Goal: Task Accomplishment & Management: Manage account settings

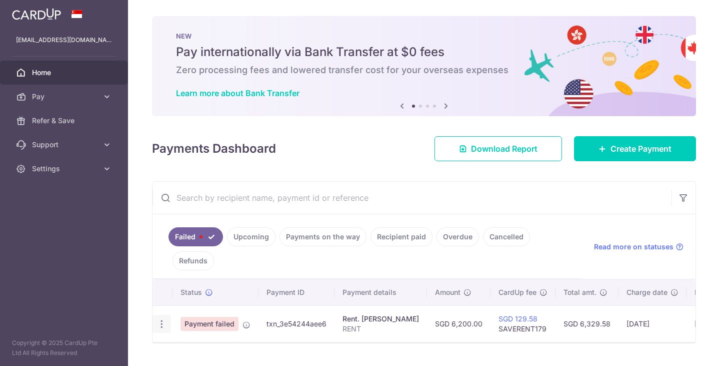
click at [154, 323] on div "Update payment Upload doc" at bounding box center [162, 324] width 19 height 19
click at [157, 323] on icon "button" at bounding box center [162, 324] width 11 height 11
click at [196, 347] on span "Update payment" at bounding box center [215, 351] width 68 height 12
radio input "true"
type input "6,200.00"
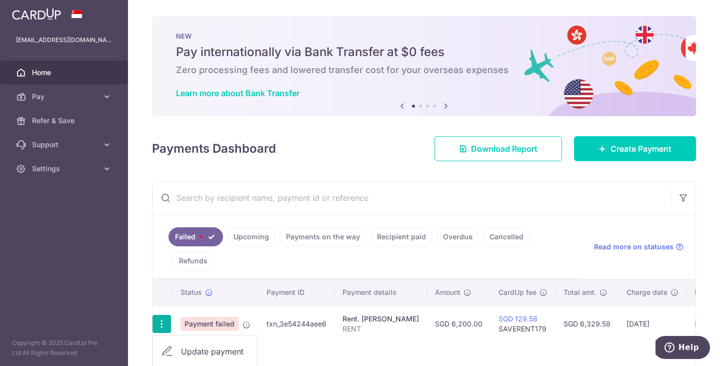
type input "RENT"
type input "SAVERENT179"
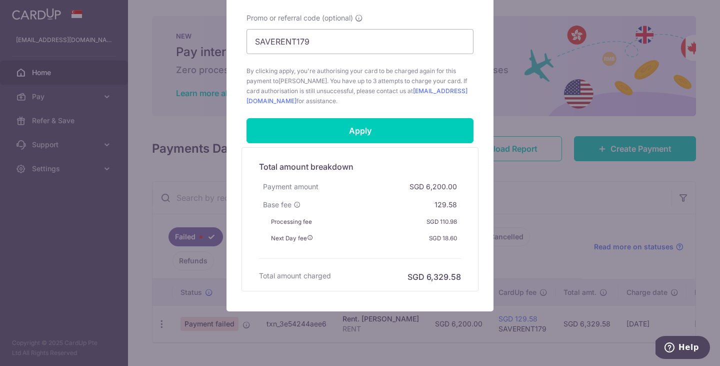
scroll to position [470, 0]
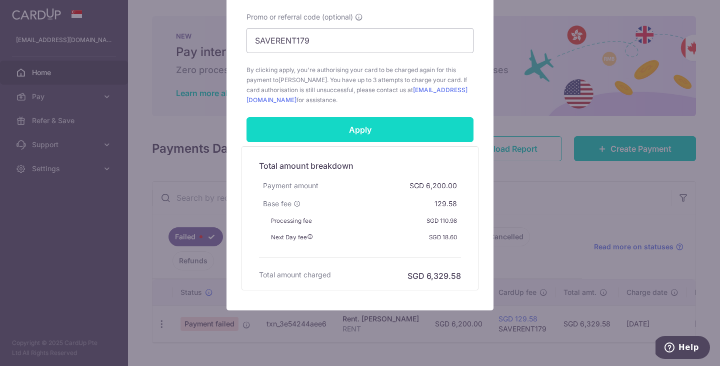
click at [351, 131] on input "Apply" at bounding box center [360, 129] width 227 height 25
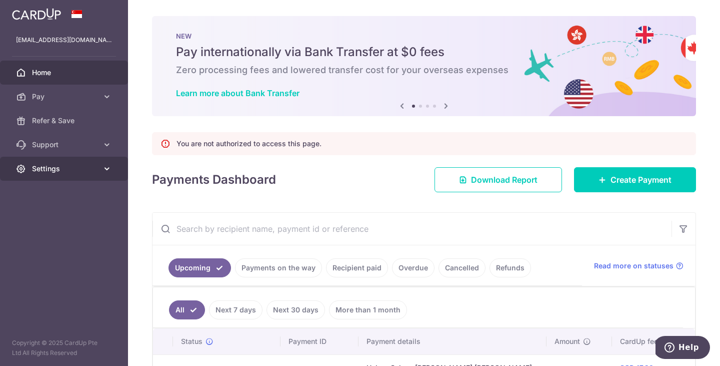
click at [102, 174] on link "Settings" at bounding box center [64, 169] width 128 height 24
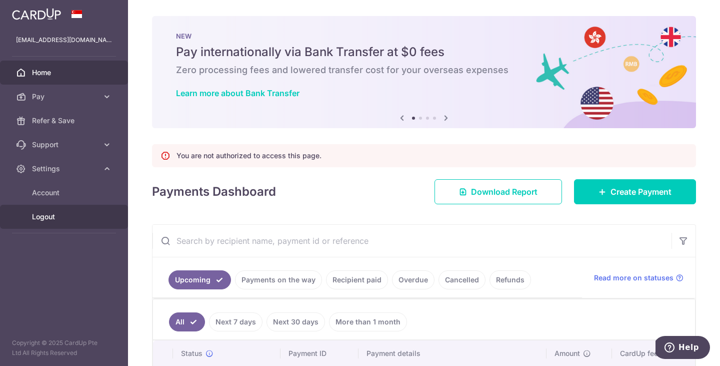
click at [36, 220] on div at bounding box center [363, 184] width 727 height 369
click at [35, 217] on span "Logout" at bounding box center [65, 217] width 66 height 10
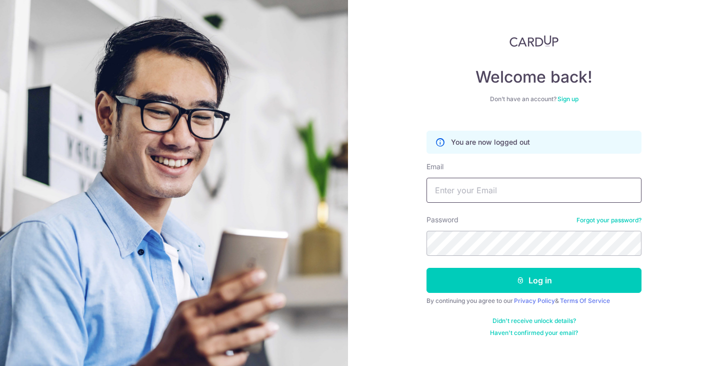
click at [460, 191] on input "Email" at bounding box center [534, 190] width 215 height 25
type input "[EMAIL_ADDRESS][DOMAIN_NAME]"
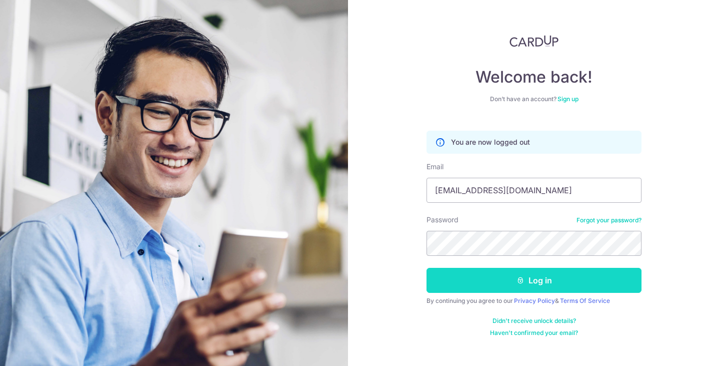
click at [538, 285] on button "Log in" at bounding box center [534, 280] width 215 height 25
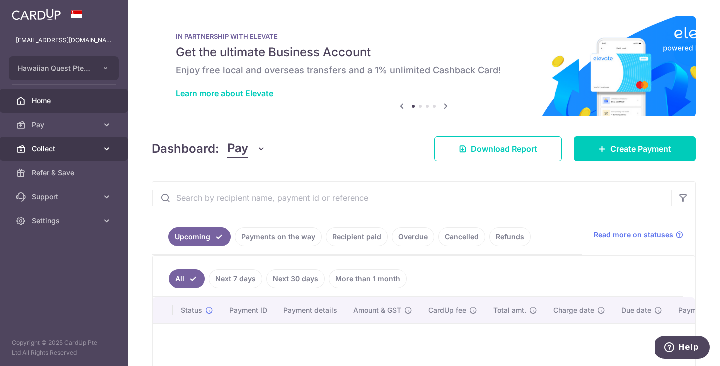
click at [97, 148] on span "Collect" at bounding box center [65, 149] width 66 height 10
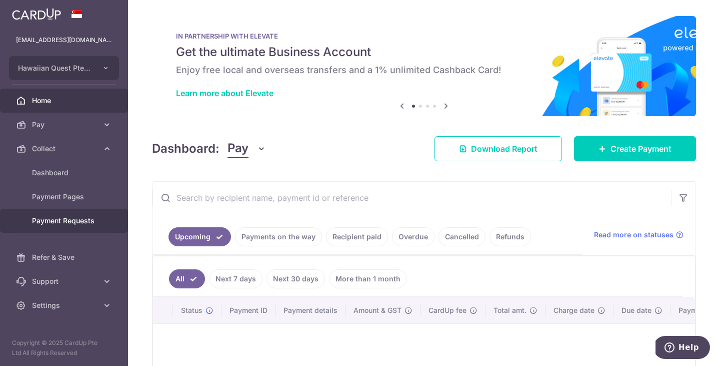
click at [65, 215] on link "Payment Requests" at bounding box center [64, 221] width 128 height 24
